Goal: Transaction & Acquisition: Purchase product/service

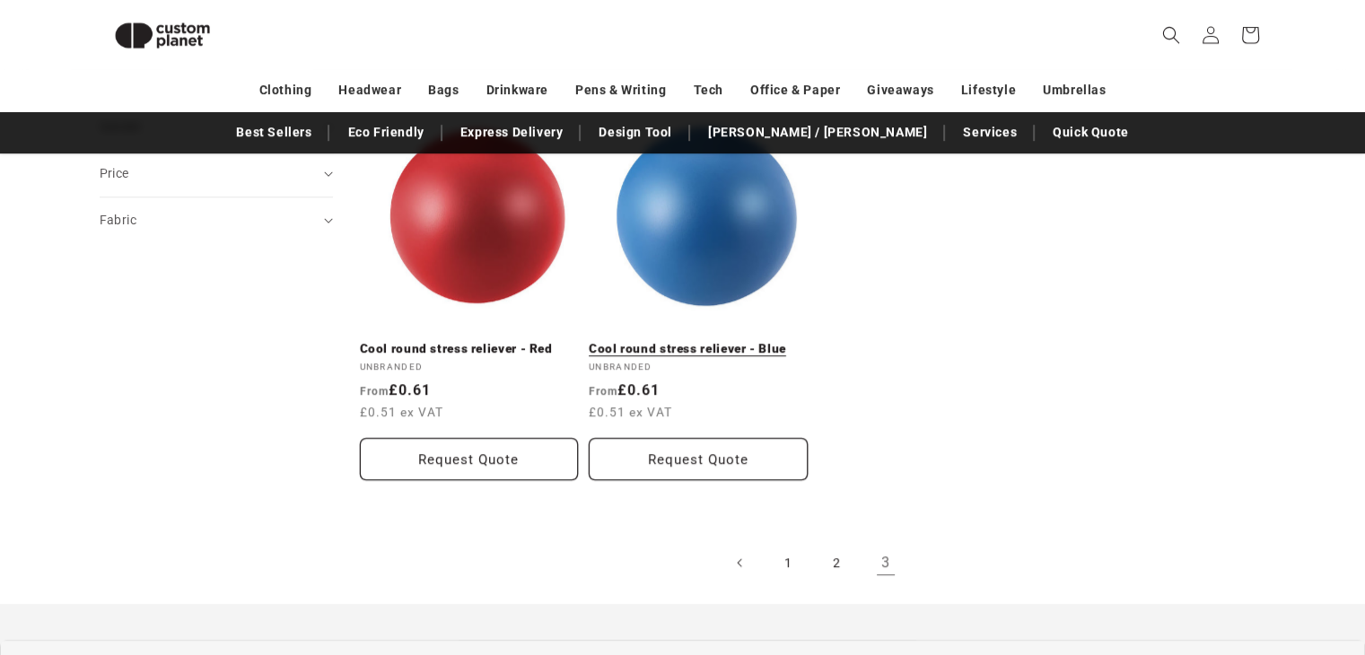
scroll to position [755, 0]
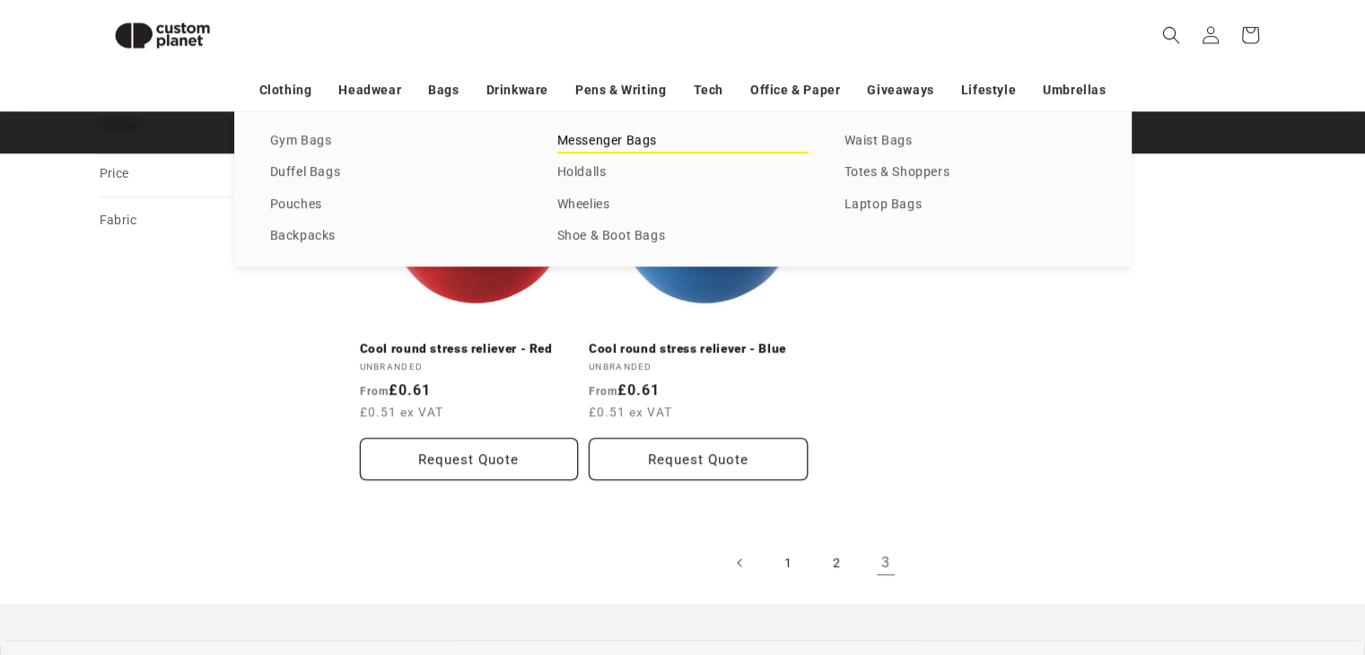
click at [619, 136] on link "Messenger Bags" at bounding box center [682, 141] width 251 height 24
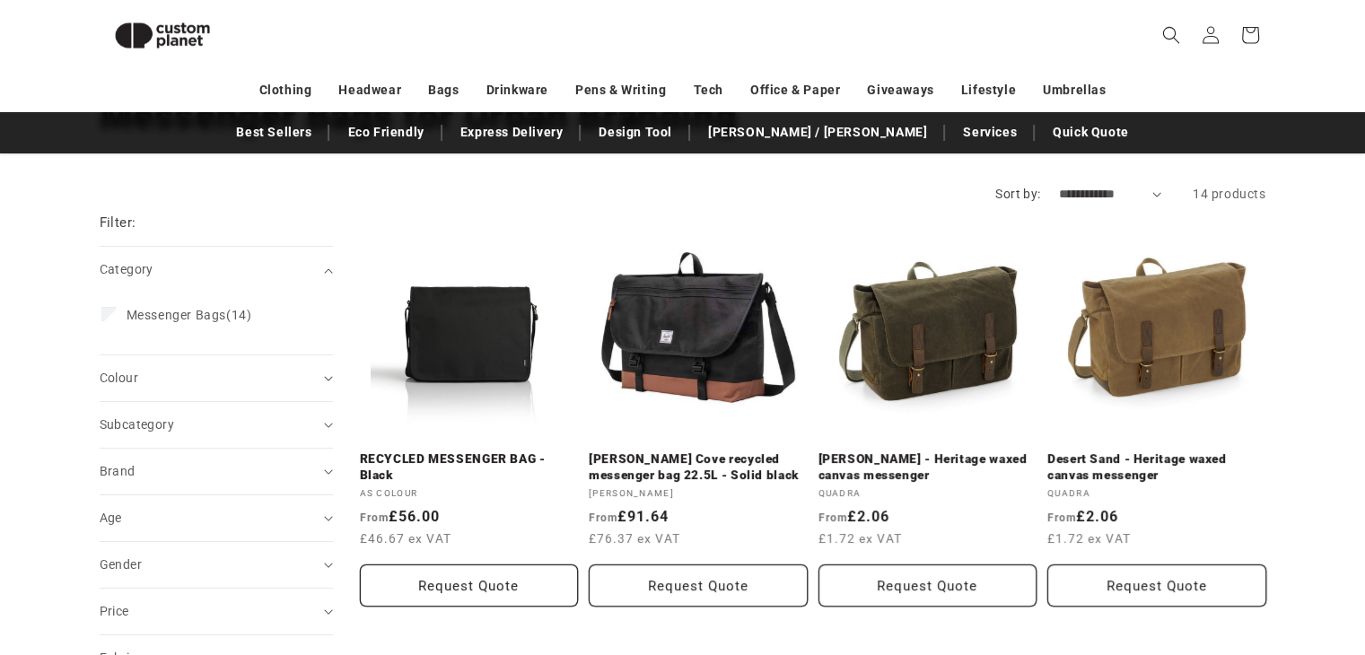
scroll to position [147, 0]
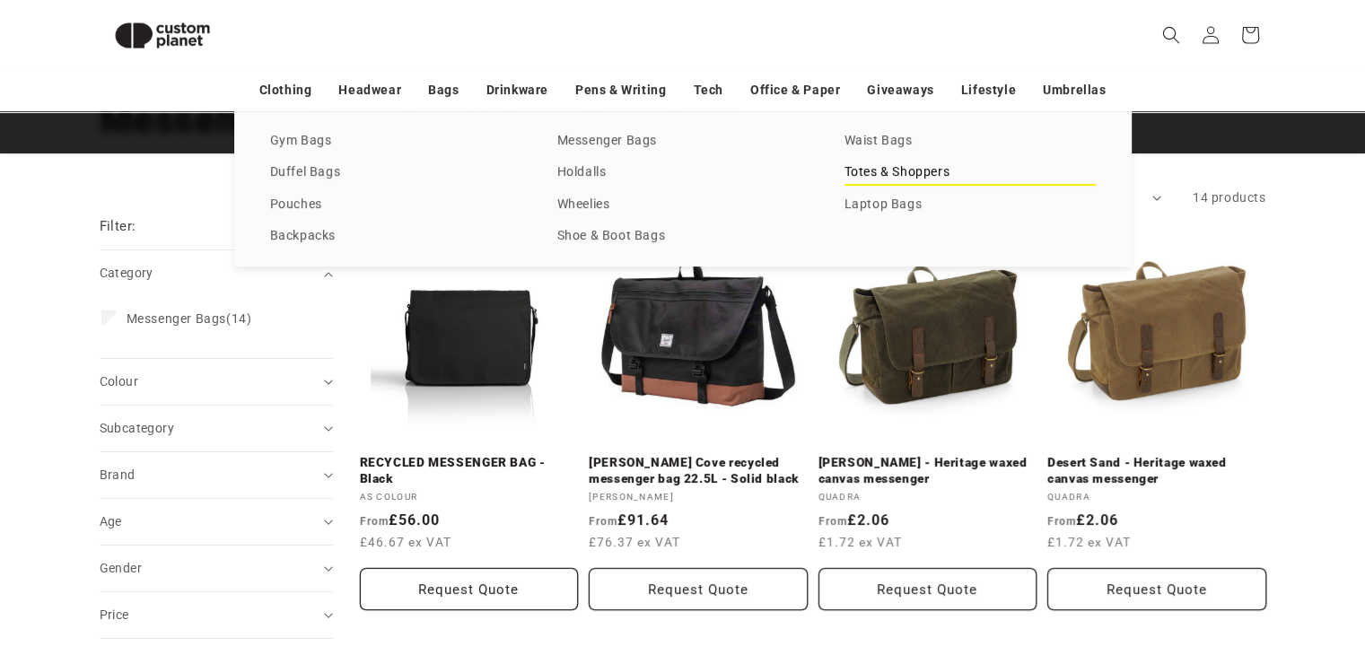
click at [934, 180] on link "Totes & Shoppers" at bounding box center [970, 173] width 251 height 24
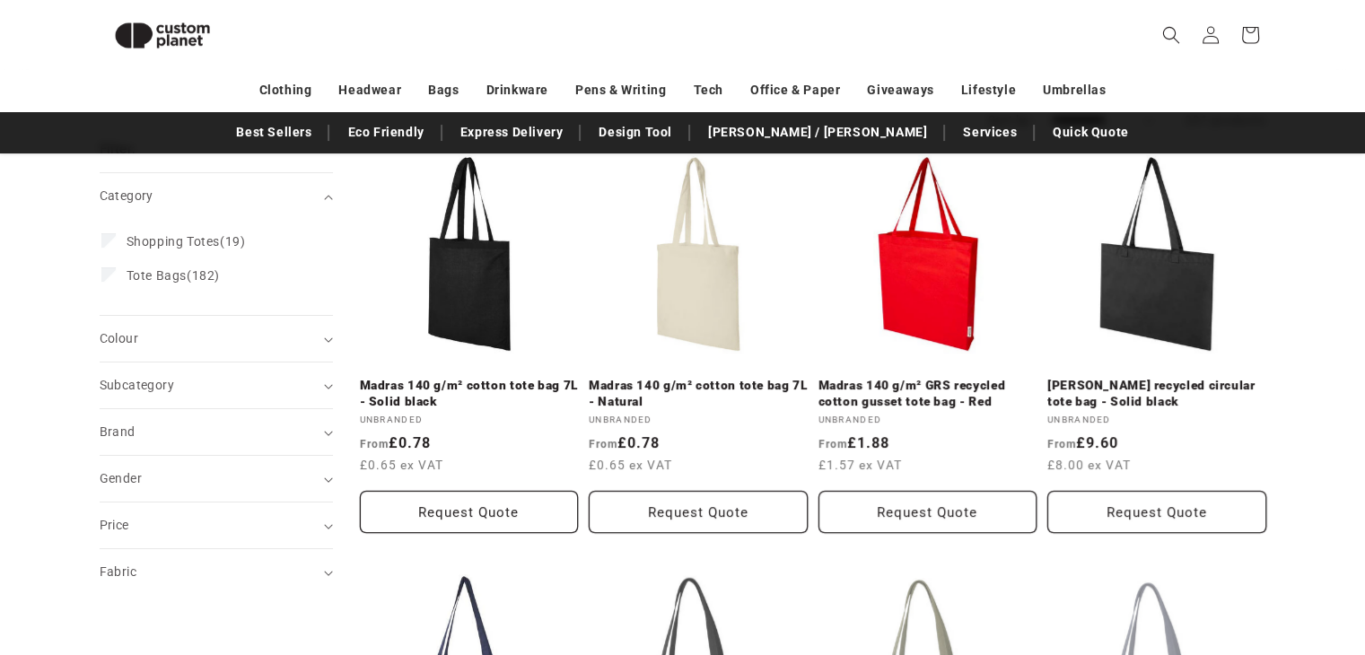
scroll to position [212, 0]
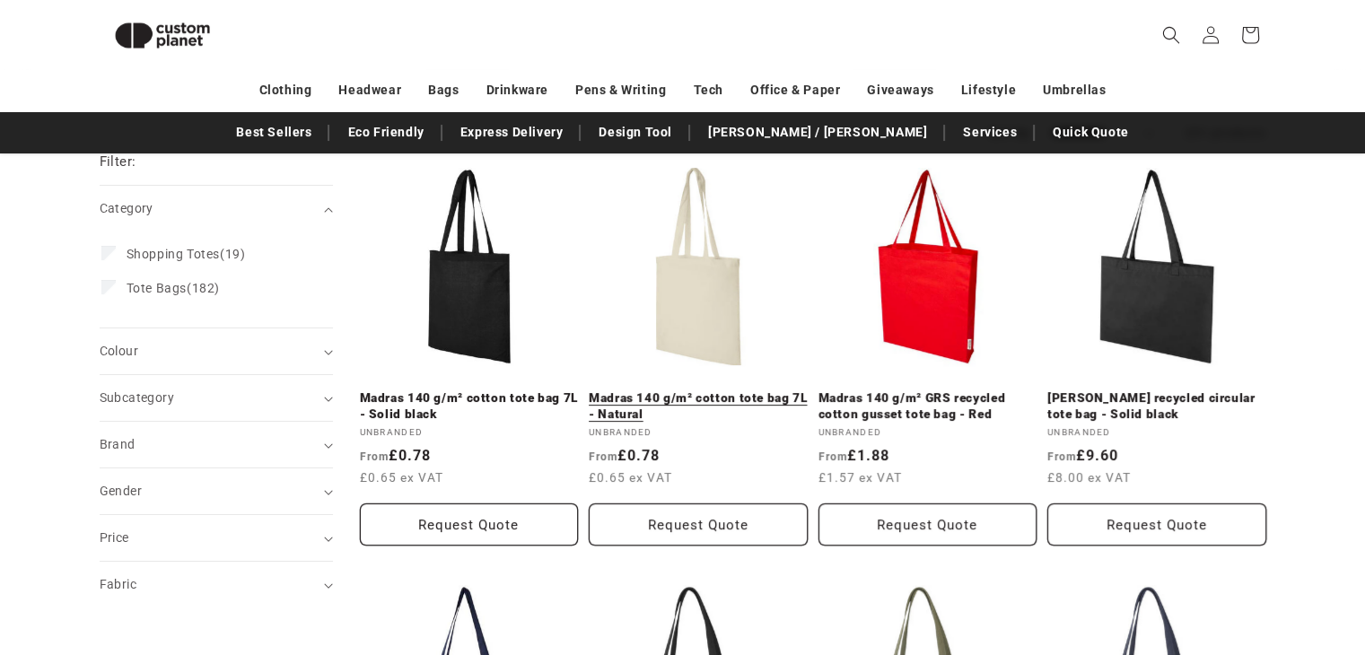
click at [668, 390] on link "Madras 140 g/m² cotton tote bag 7L - Natural" at bounding box center [698, 405] width 219 height 31
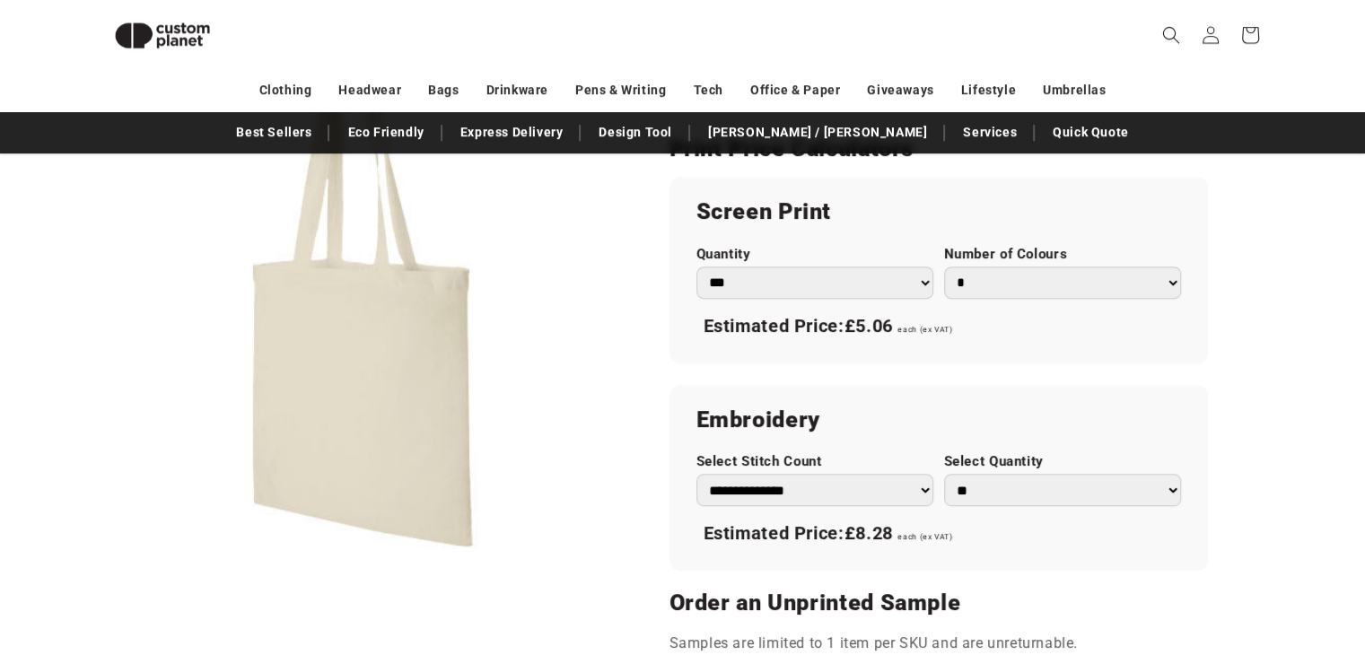
scroll to position [934, 0]
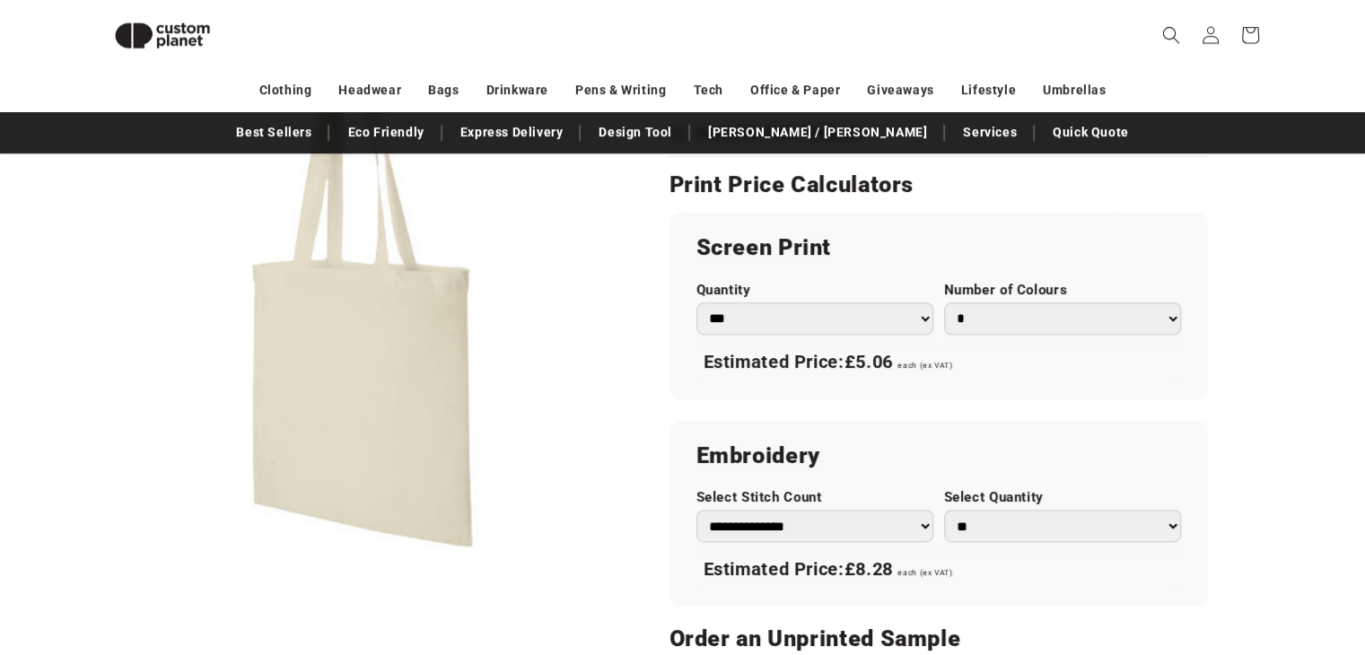
click at [833, 305] on select "*** *** *** **** **** **** ***** *****" at bounding box center [815, 319] width 237 height 32
click at [1016, 311] on select "* * * * * * *" at bounding box center [1062, 319] width 237 height 32
click at [944, 303] on select "* * * * * * *" at bounding box center [1062, 319] width 237 height 32
click at [1003, 306] on select "* * * * * * *" at bounding box center [1062, 319] width 237 height 32
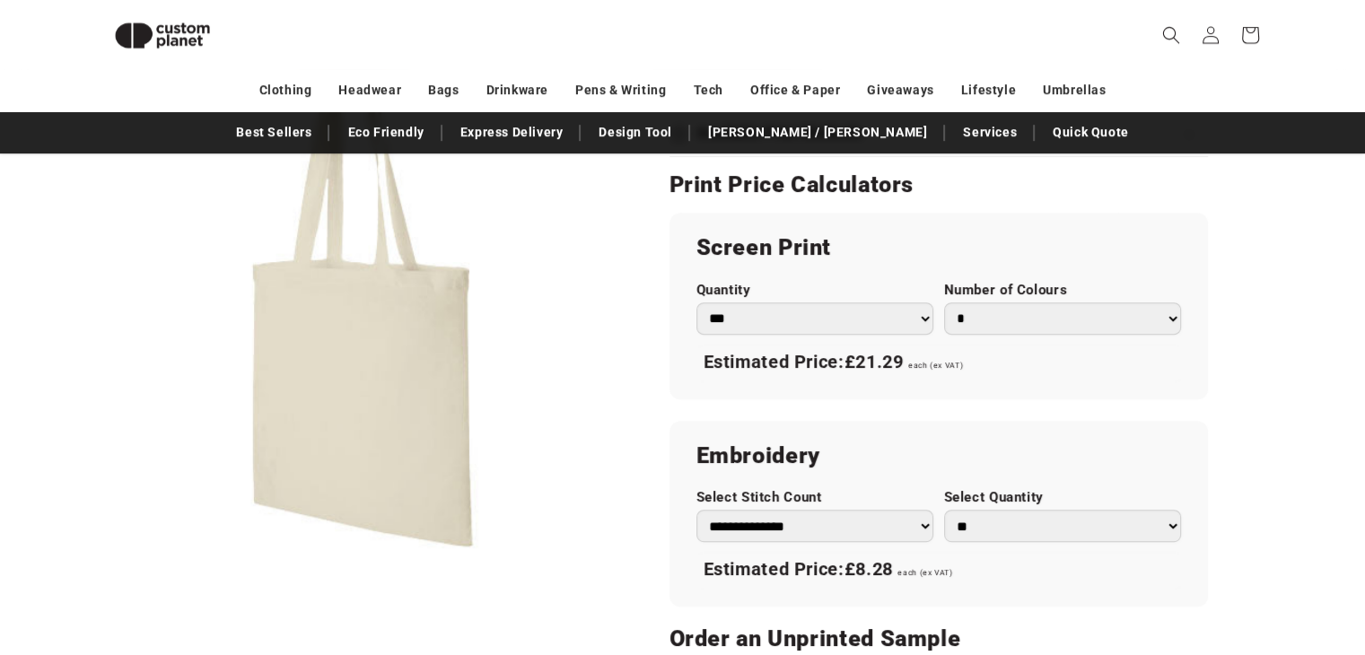
click at [944, 303] on select "* * * * * * *" at bounding box center [1062, 319] width 237 height 32
click at [1022, 398] on div "**********" at bounding box center [939, 409] width 539 height 393
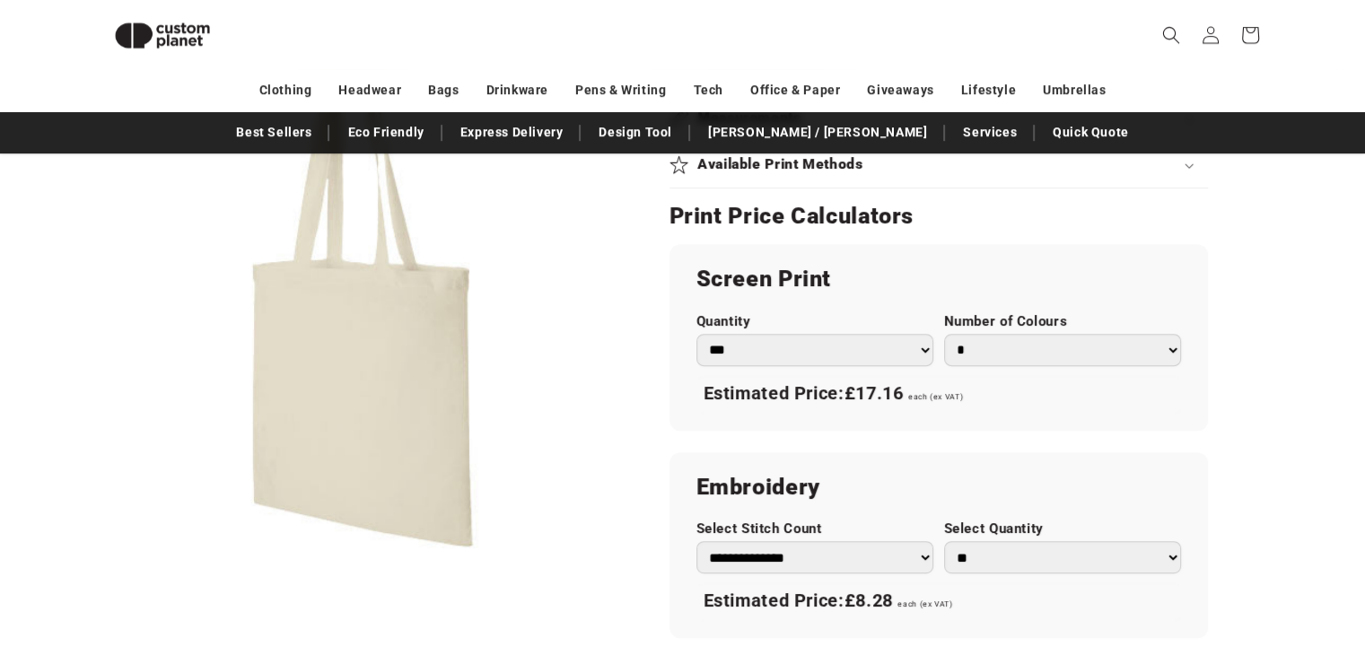
scroll to position [881, 0]
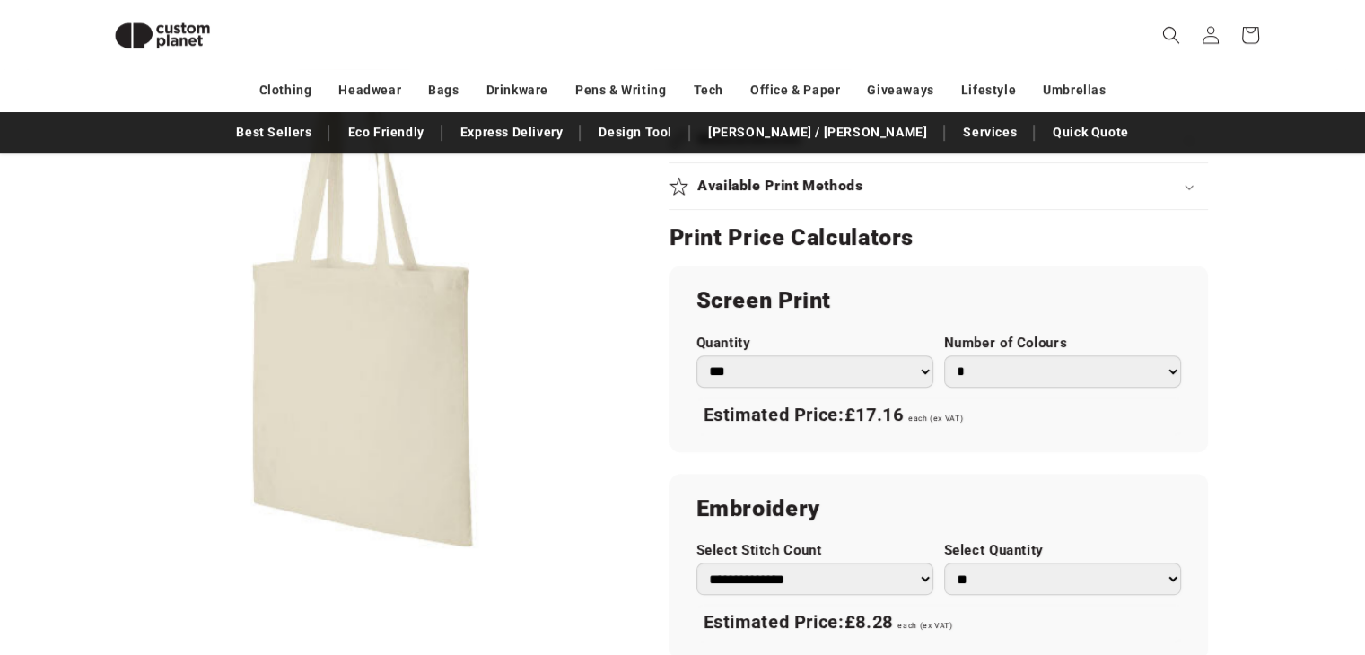
click at [1013, 380] on select "* * * * * * *" at bounding box center [1062, 371] width 237 height 32
click at [944, 355] on select "* * * * * * *" at bounding box center [1062, 371] width 237 height 32
click at [996, 378] on select "* * * * * * *" at bounding box center [1062, 371] width 237 height 32
select select "*"
click at [983, 382] on select "* * * * * * *" at bounding box center [1062, 371] width 237 height 32
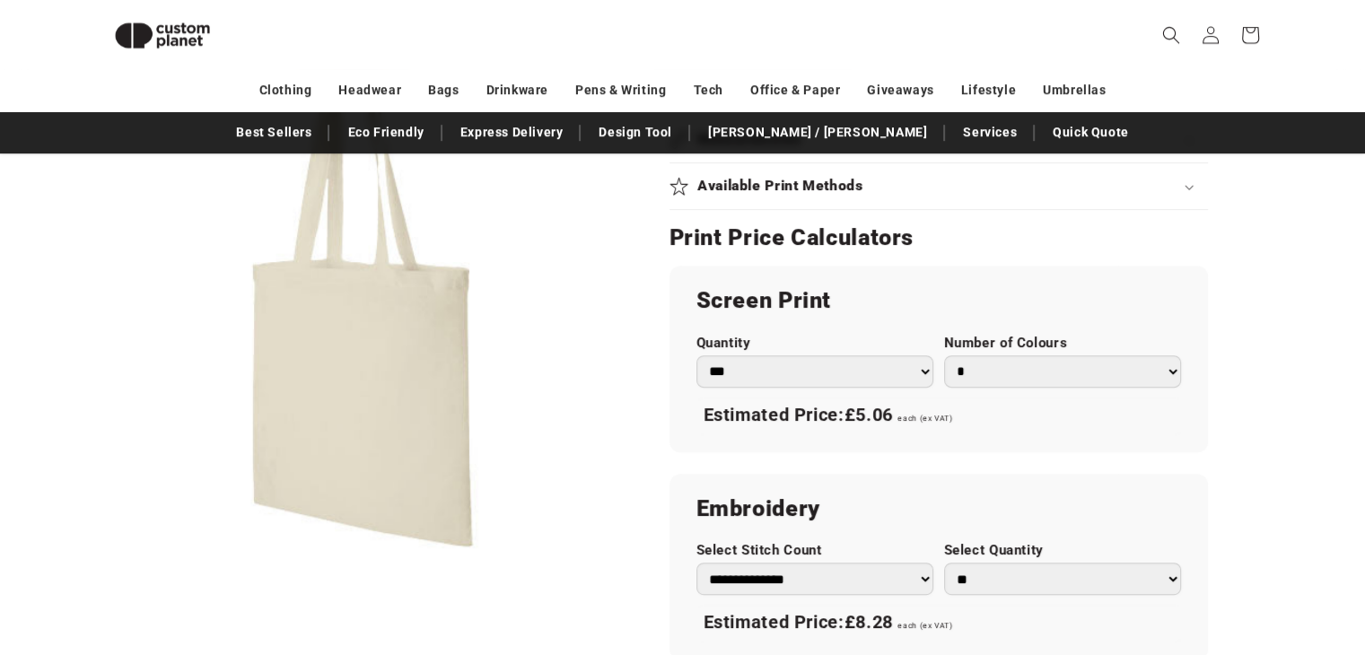
click at [970, 283] on div "Screen Print Quantity *** *** *** **** **** **** ***** ***** Number of Colours …" at bounding box center [939, 359] width 539 height 186
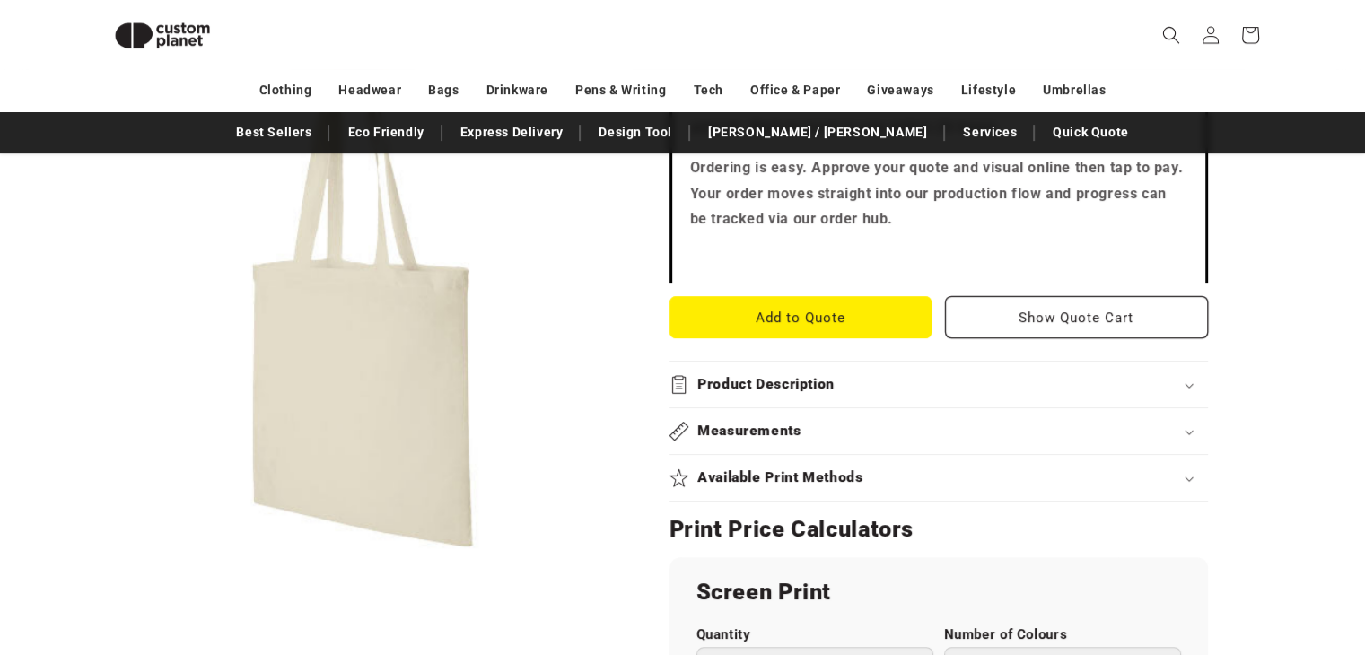
scroll to position [586, 0]
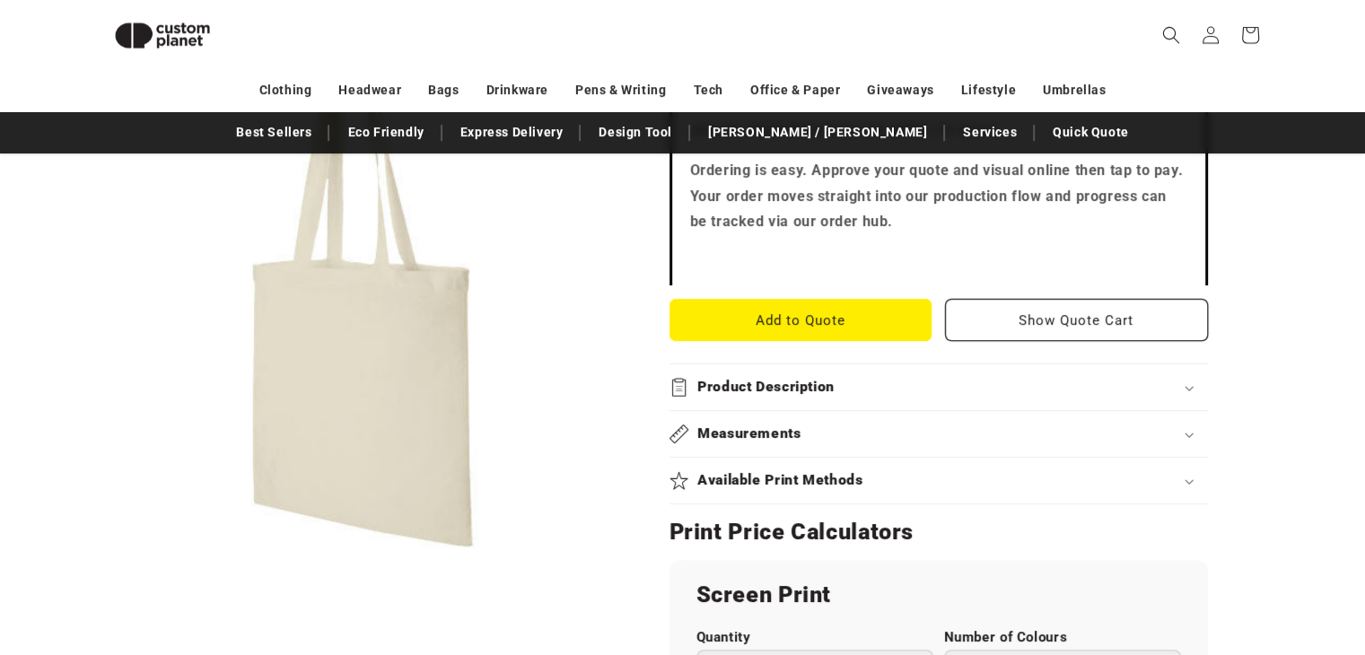
click at [882, 460] on summary "Available Print Methods" at bounding box center [939, 481] width 539 height 46
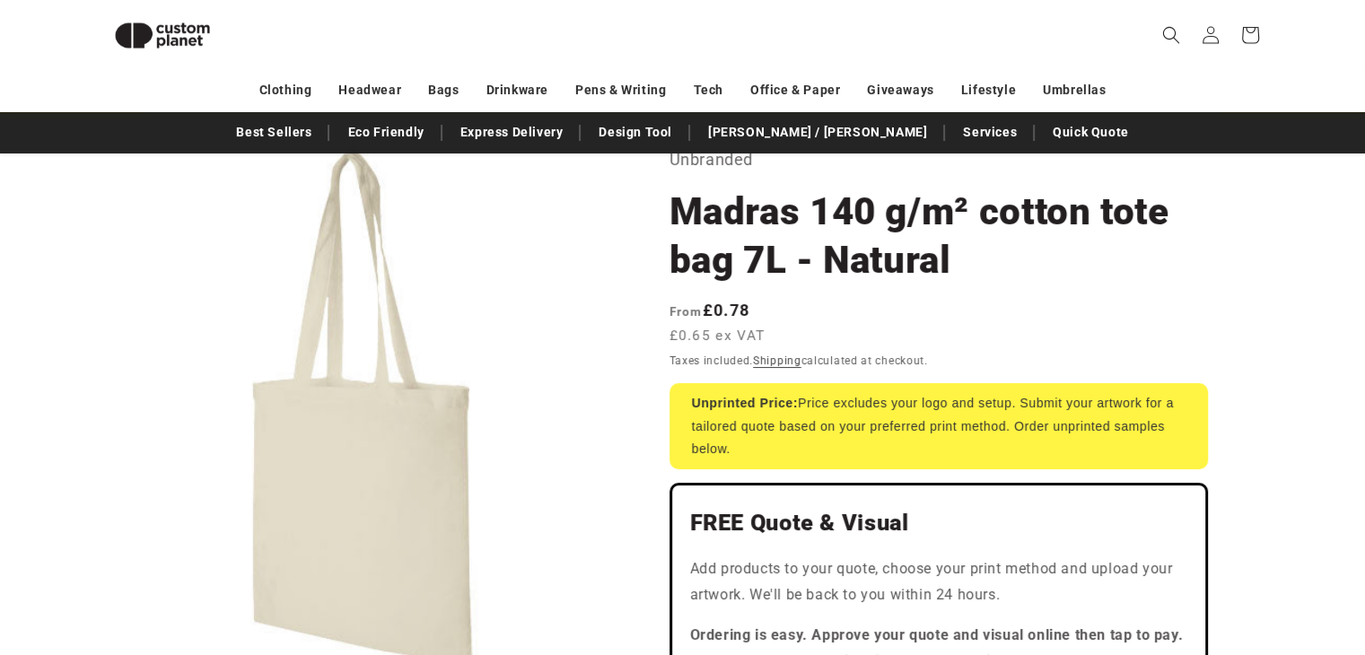
scroll to position [0, 0]
